Goal: Task Accomplishment & Management: Complete application form

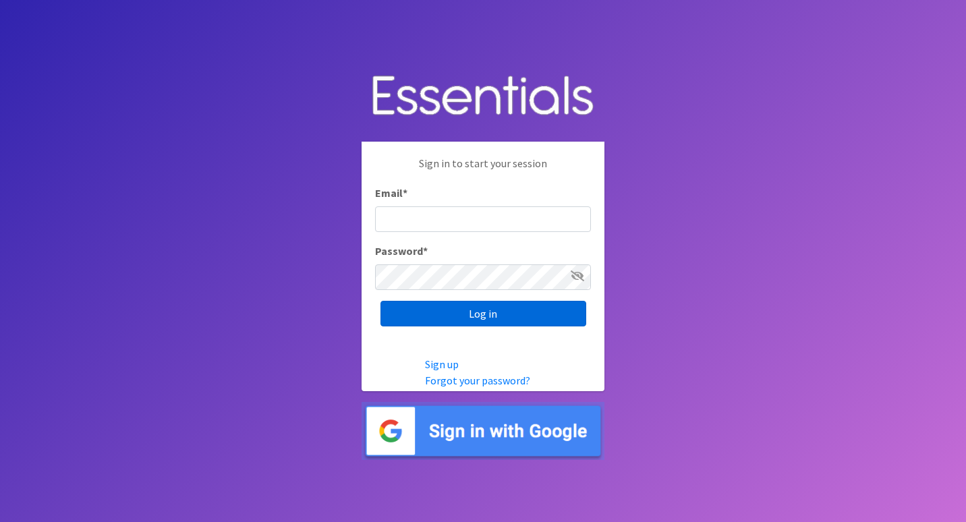
type input "[EMAIL_ADDRESS][DOMAIN_NAME]"
click at [480, 312] on input "Log in" at bounding box center [484, 314] width 206 height 26
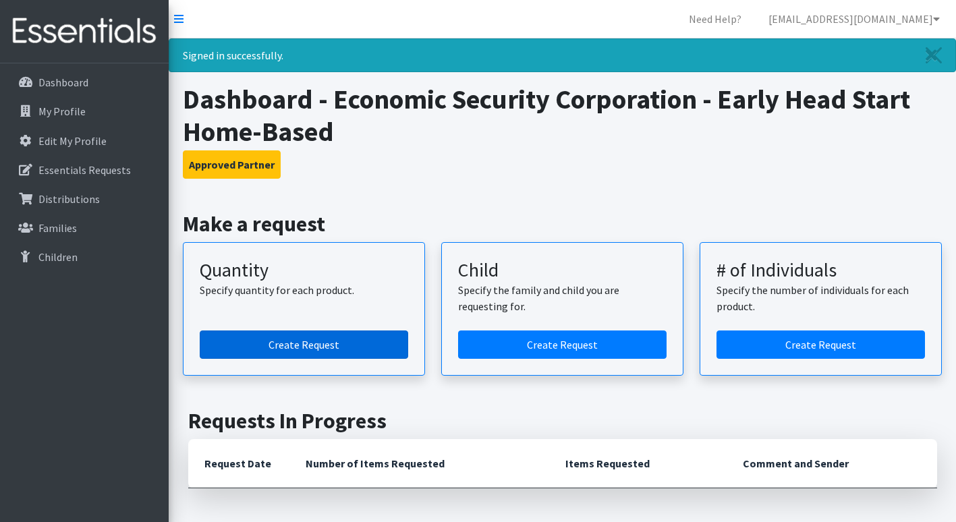
click at [302, 345] on link "Create Request" at bounding box center [304, 345] width 209 height 28
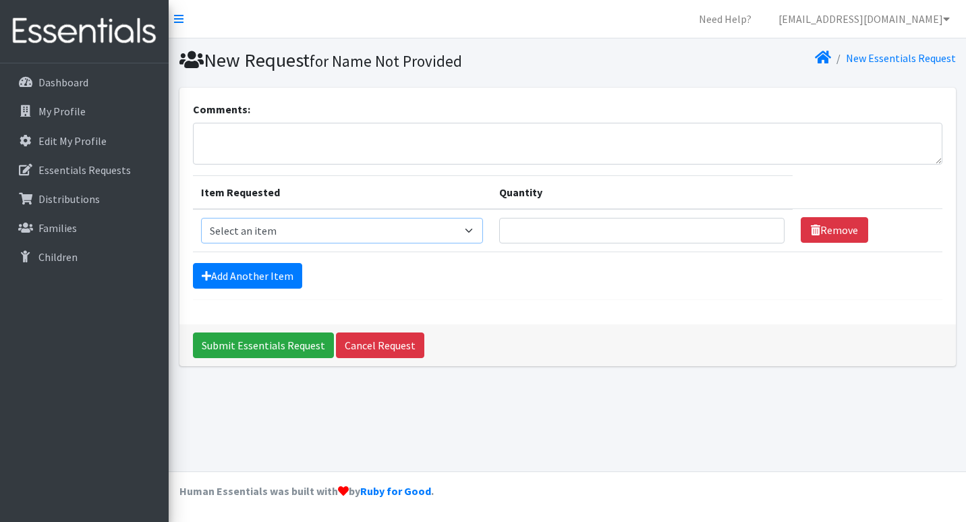
click at [405, 229] on select "Select an item Child (Newborn) Child (Size 1) Child (Size 2) Child (Size 3) Chi…" at bounding box center [342, 231] width 282 height 26
select select "3067"
click at [201, 218] on select "Select an item Child (Newborn) Child (Size 1) Child (Size 2) Child (Size 3) Chi…" at bounding box center [342, 231] width 282 height 26
click at [499, 228] on input "Quantity" at bounding box center [642, 231] width 286 height 26
type input "625"
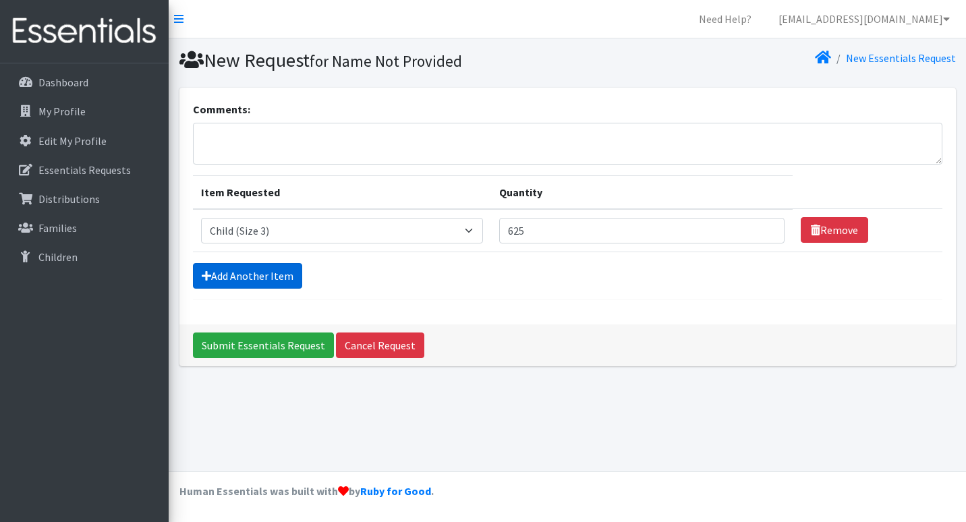
click at [264, 277] on link "Add Another Item" at bounding box center [247, 276] width 109 height 26
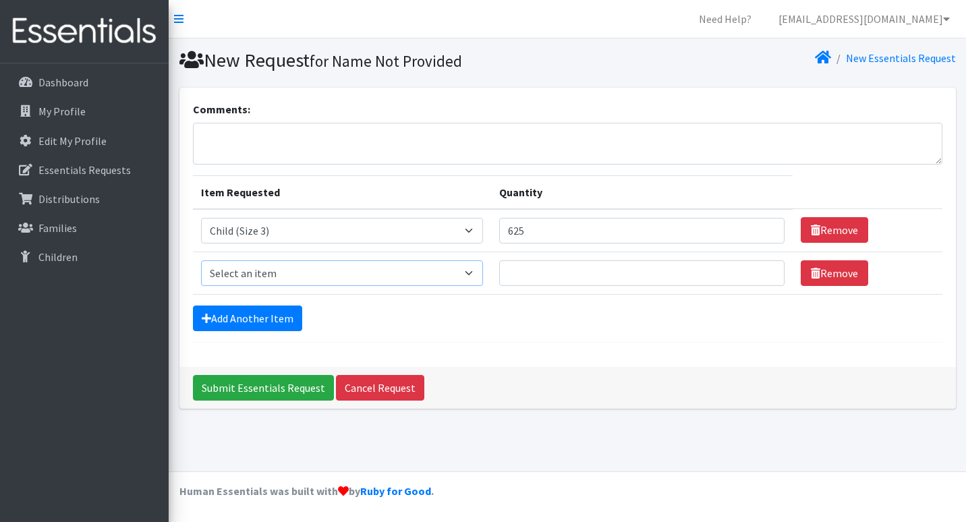
click at [404, 274] on select "Select an item Child (Newborn) Child (Size 1) Child (Size 2) Child (Size 3) Chi…" at bounding box center [342, 274] width 282 height 26
select select "3070"
click at [201, 261] on select "Select an item Child (Newborn) Child (Size 1) Child (Size 2) Child (Size 3) Chi…" at bounding box center [342, 274] width 282 height 26
click at [502, 270] on input "Quantity" at bounding box center [642, 274] width 286 height 26
type input "500"
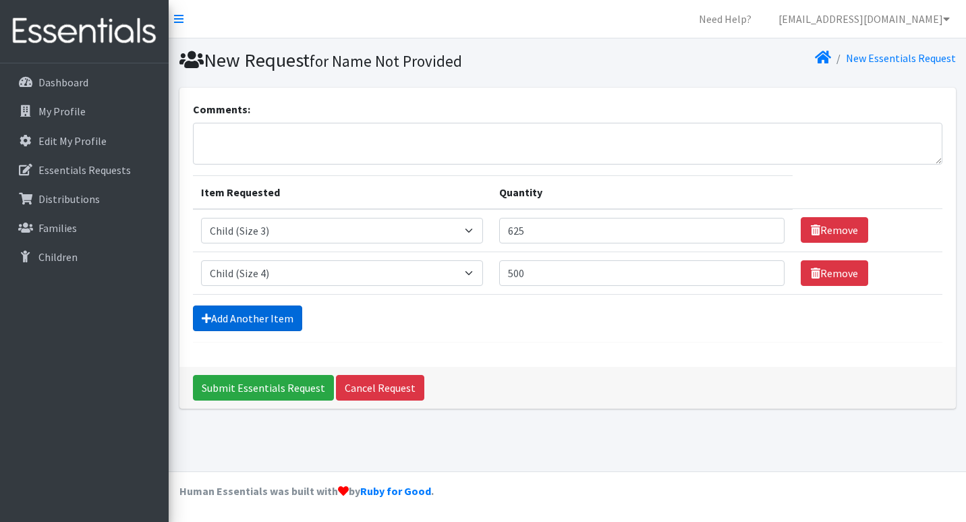
click at [270, 322] on link "Add Another Item" at bounding box center [247, 319] width 109 height 26
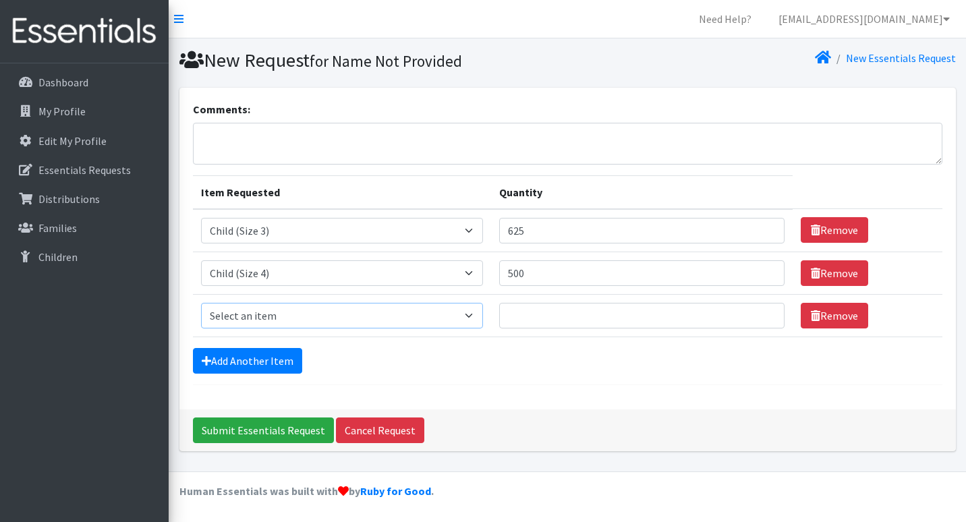
click at [406, 315] on select "Select an item Child (Newborn) Child (Size 1) Child (Size 2) Child (Size 3) Chi…" at bounding box center [342, 316] width 282 height 26
select select "3068"
click at [201, 303] on select "Select an item Child (Newborn) Child (Size 1) Child (Size 2) Child (Size 3) Chi…" at bounding box center [342, 316] width 282 height 26
click at [499, 312] on input "Quantity" at bounding box center [642, 316] width 286 height 26
type input "625"
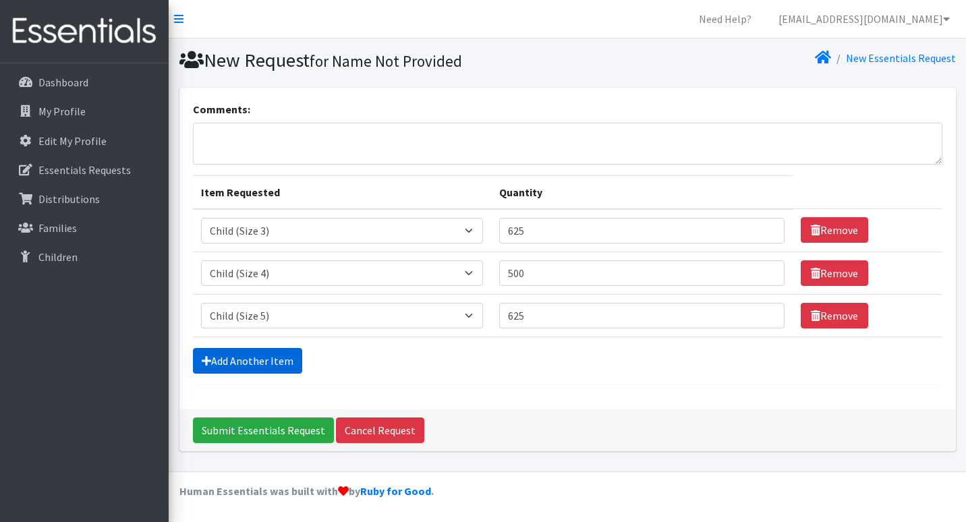
click at [263, 360] on link "Add Another Item" at bounding box center [247, 361] width 109 height 26
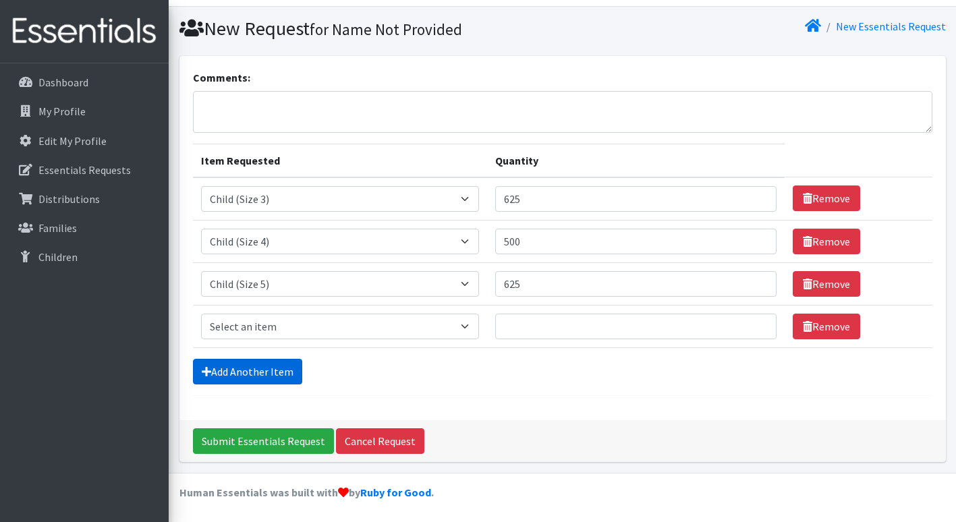
scroll to position [33, 0]
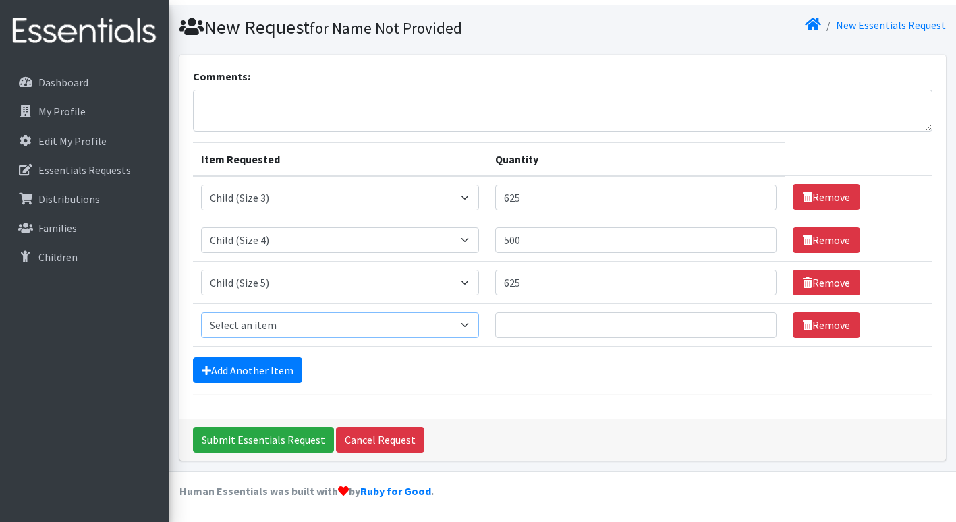
click at [401, 325] on select "Select an item Child (Newborn) Child (Size 1) Child (Size 2) Child (Size 3) Chi…" at bounding box center [340, 325] width 278 height 26
select select "14435"
click at [201, 312] on select "Select an item Child (Newborn) Child (Size 1) Child (Size 2) Child (Size 3) Chi…" at bounding box center [340, 325] width 278 height 26
click at [495, 325] on input "Quantity" at bounding box center [636, 325] width 282 height 26
type input "625"
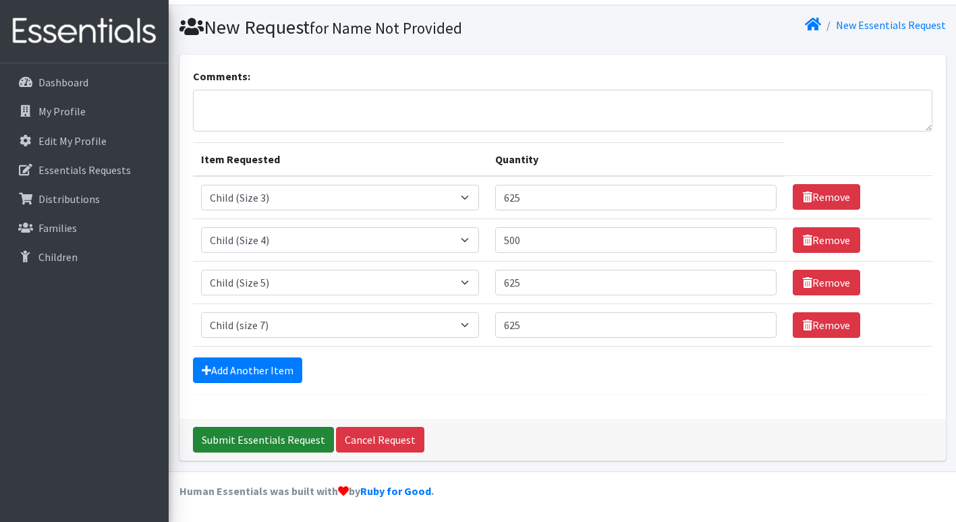
click at [277, 441] on input "Submit Essentials Request" at bounding box center [263, 440] width 141 height 26
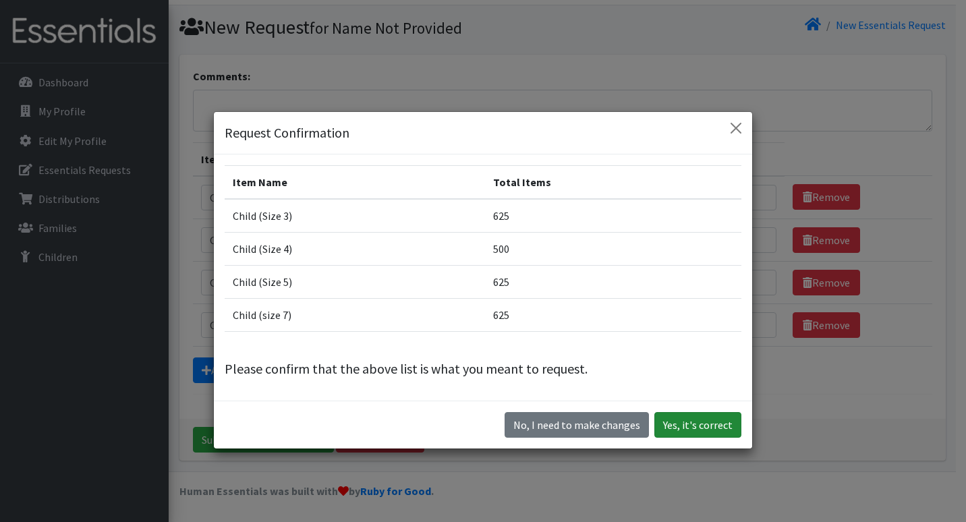
click at [704, 426] on button "Yes, it's correct" at bounding box center [698, 425] width 87 height 26
